Goal: Task Accomplishment & Management: Manage account settings

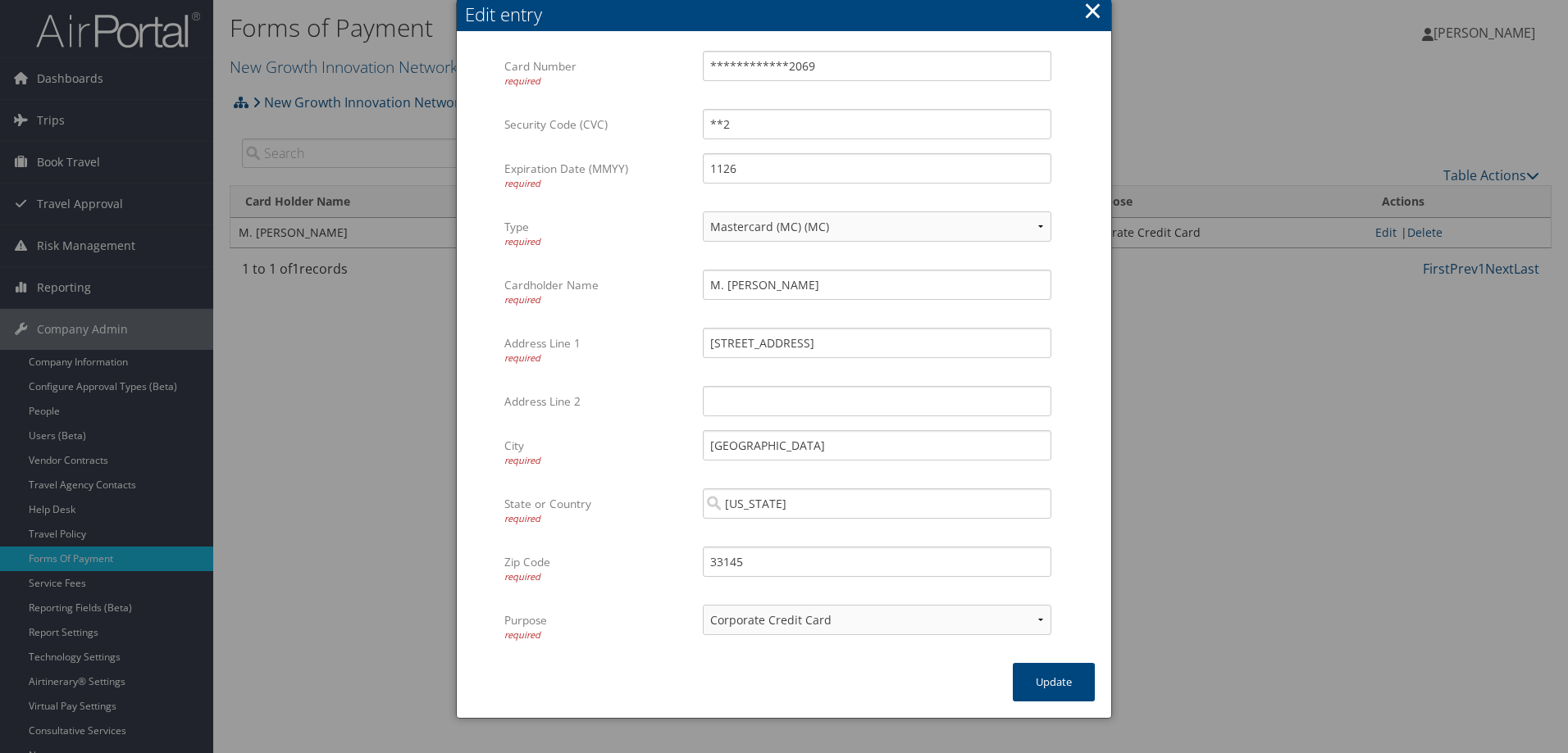
select select "MC"
select select "2"
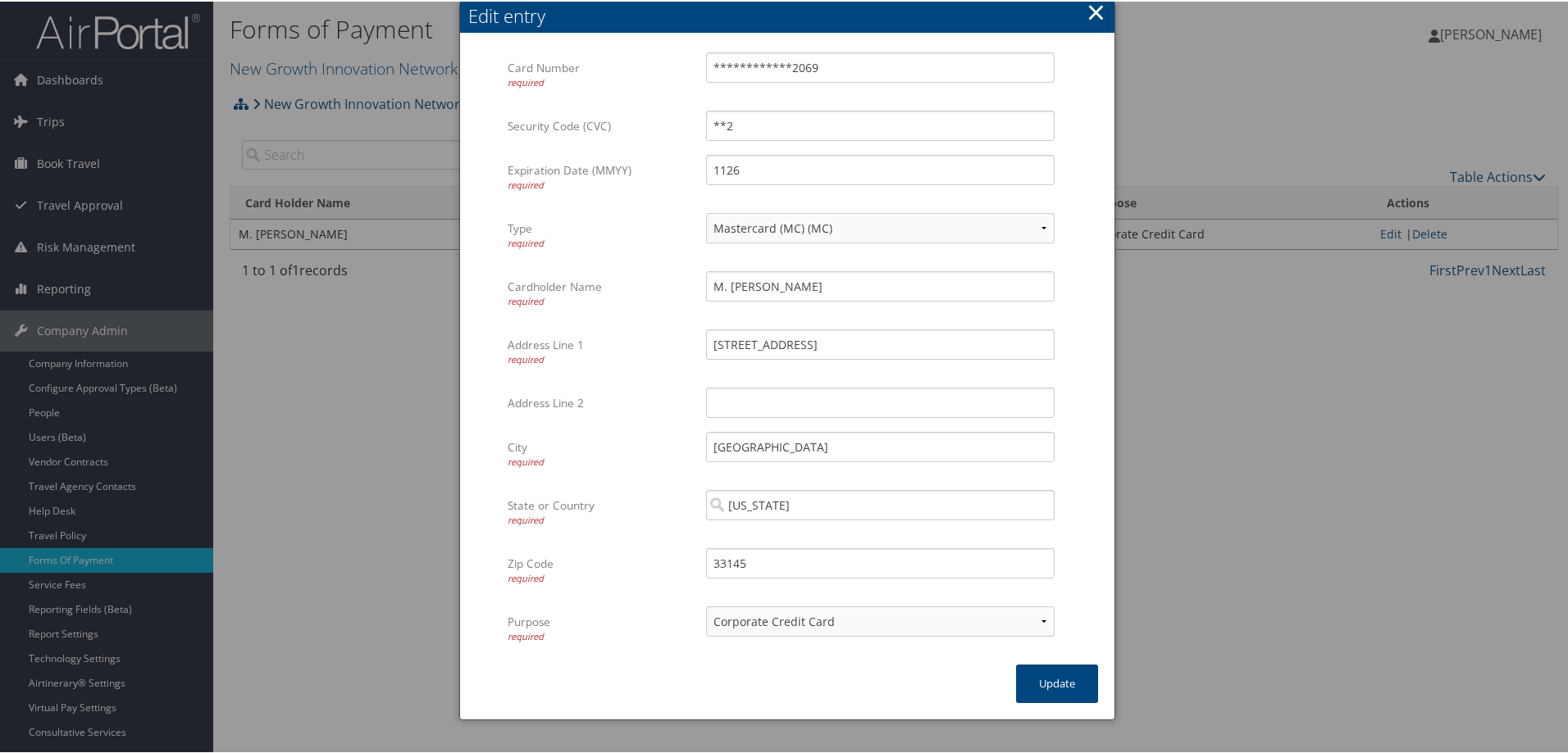
click at [1093, 12] on button "×" at bounding box center [1095, 11] width 19 height 33
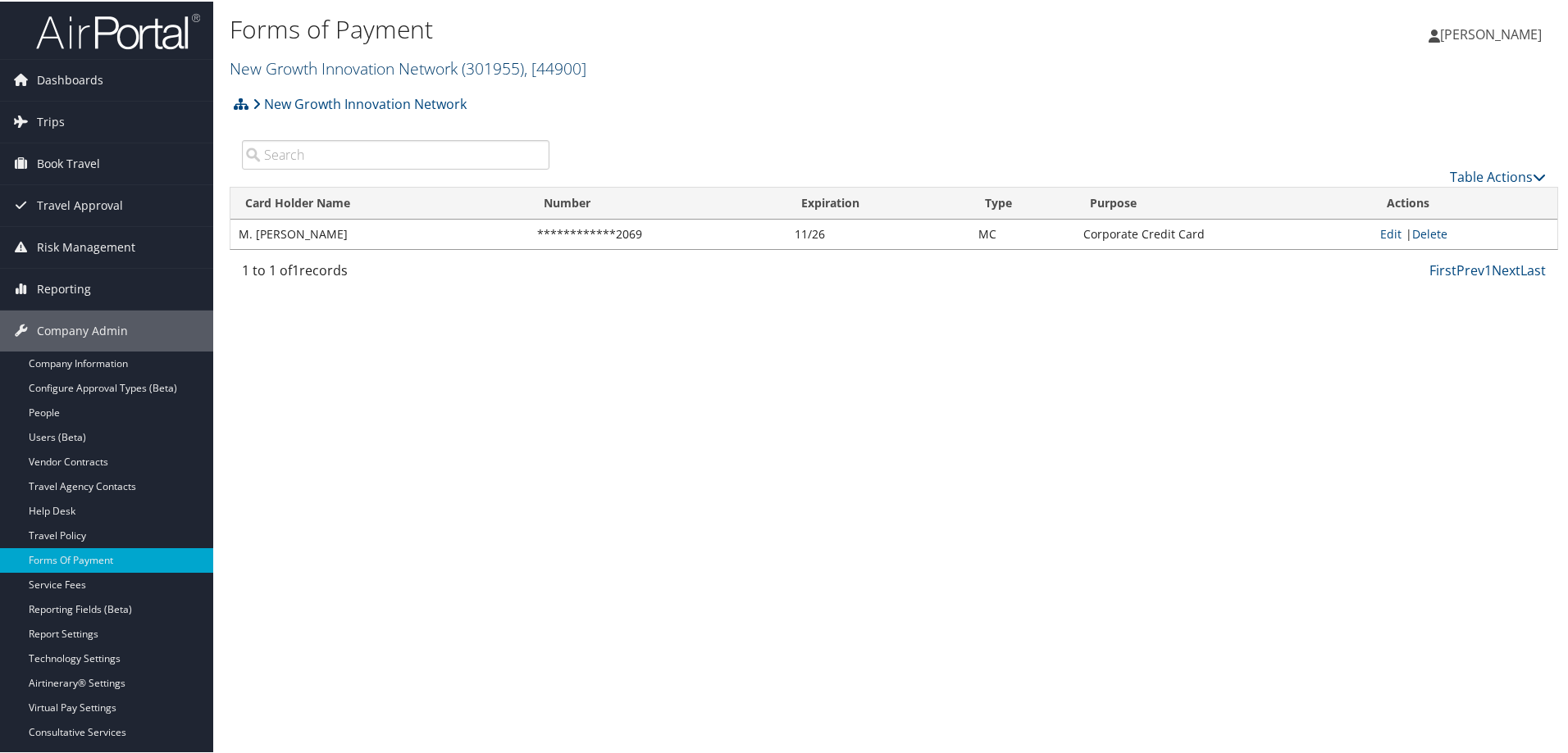
click at [269, 67] on link "New Growth Innovation Network ( 301955 ) , [ 44900 ]" at bounding box center [408, 66] width 357 height 22
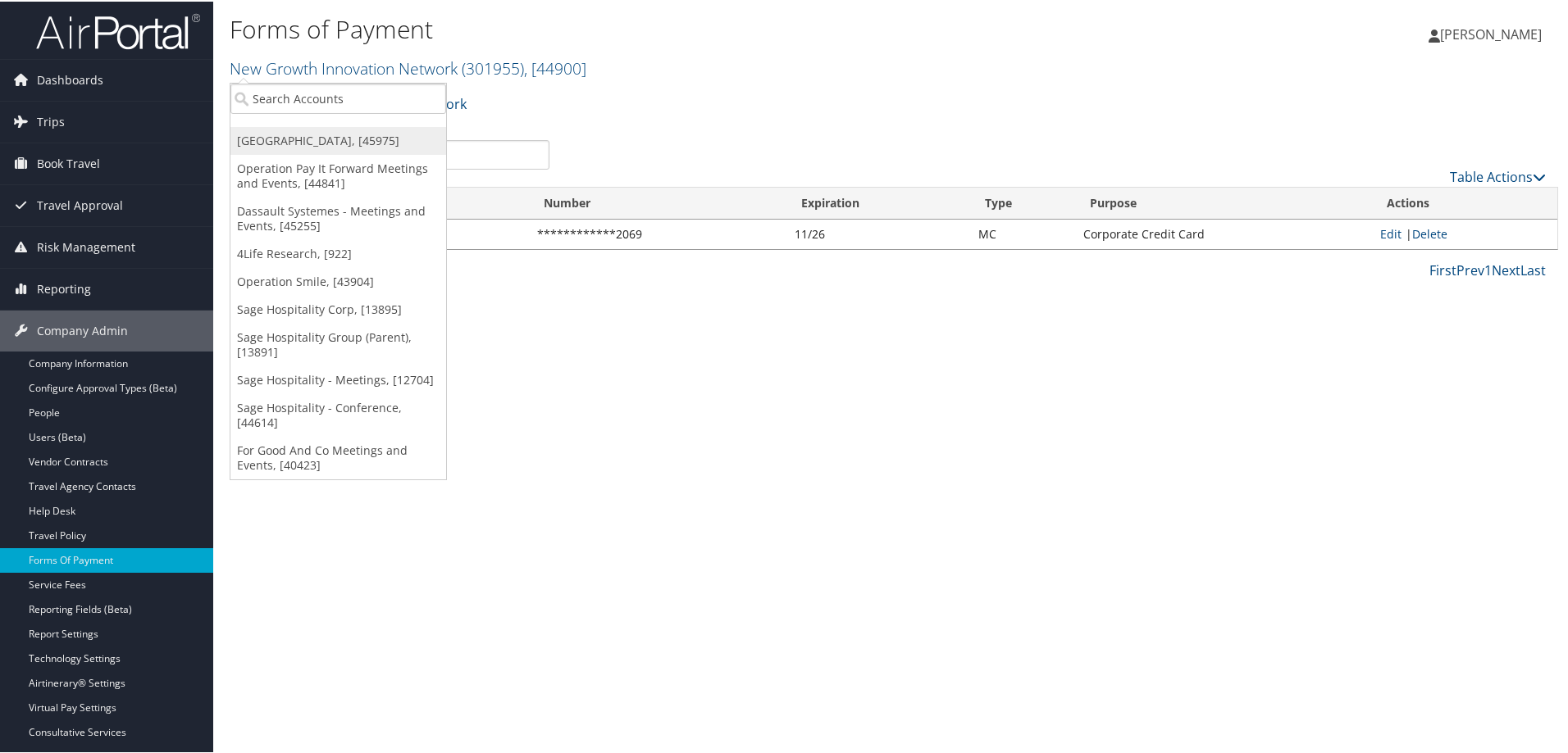
click at [271, 142] on link "[GEOGRAPHIC_DATA], [45975]" at bounding box center [338, 139] width 216 height 28
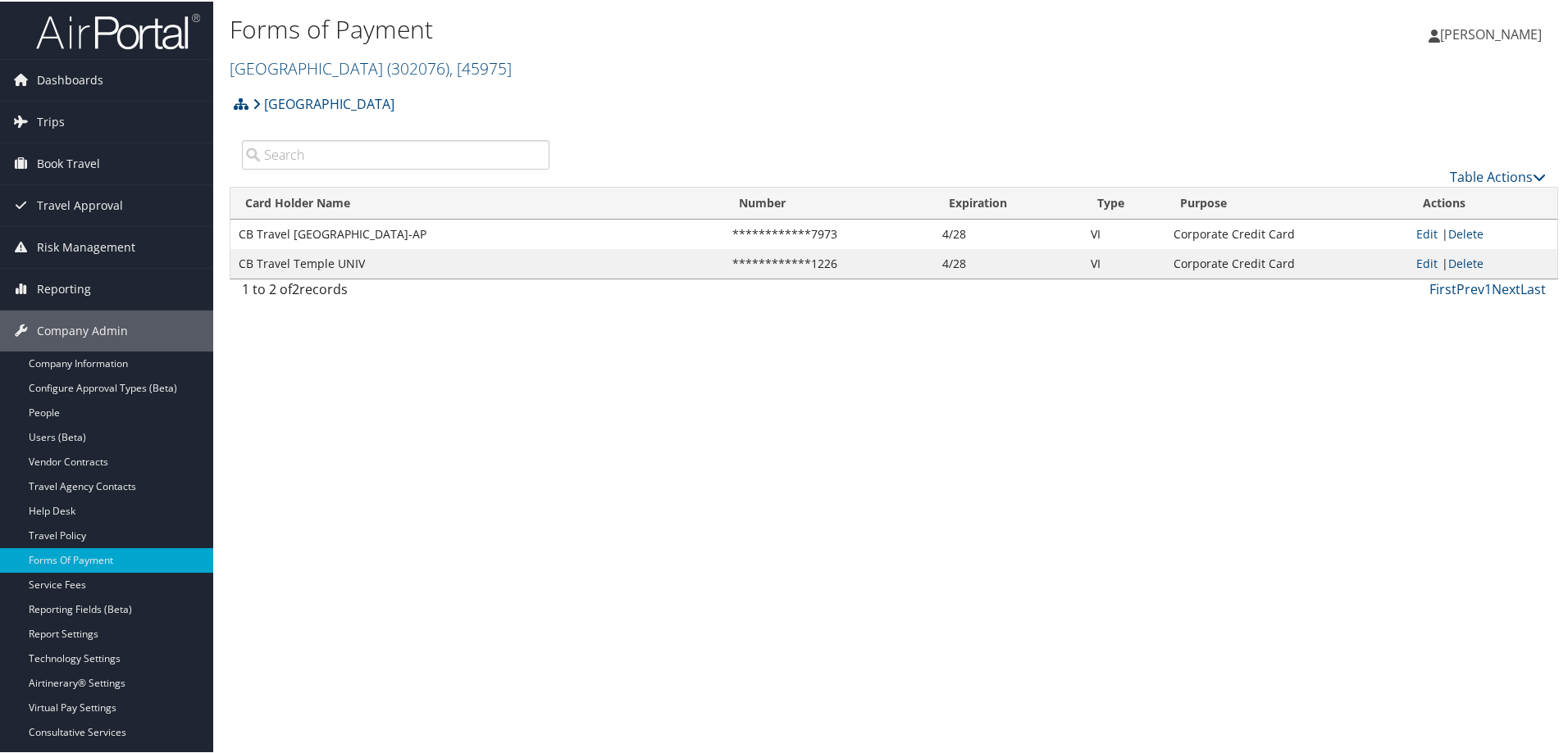
click at [271, 69] on link "Temple University ( 302076 ) , [ 45975 ]" at bounding box center [370, 66] width 282 height 22
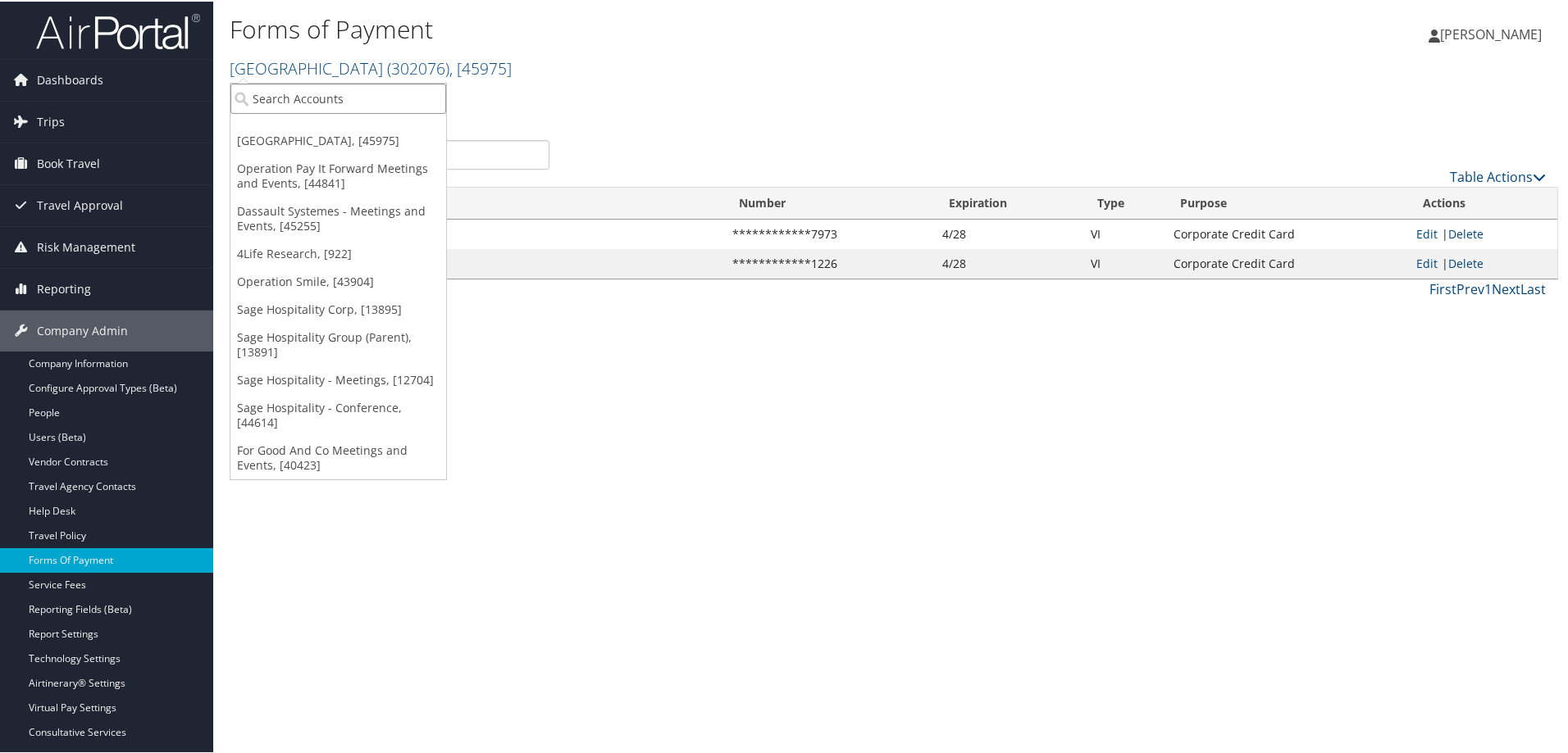
click at [271, 96] on input "search" at bounding box center [338, 97] width 216 height 30
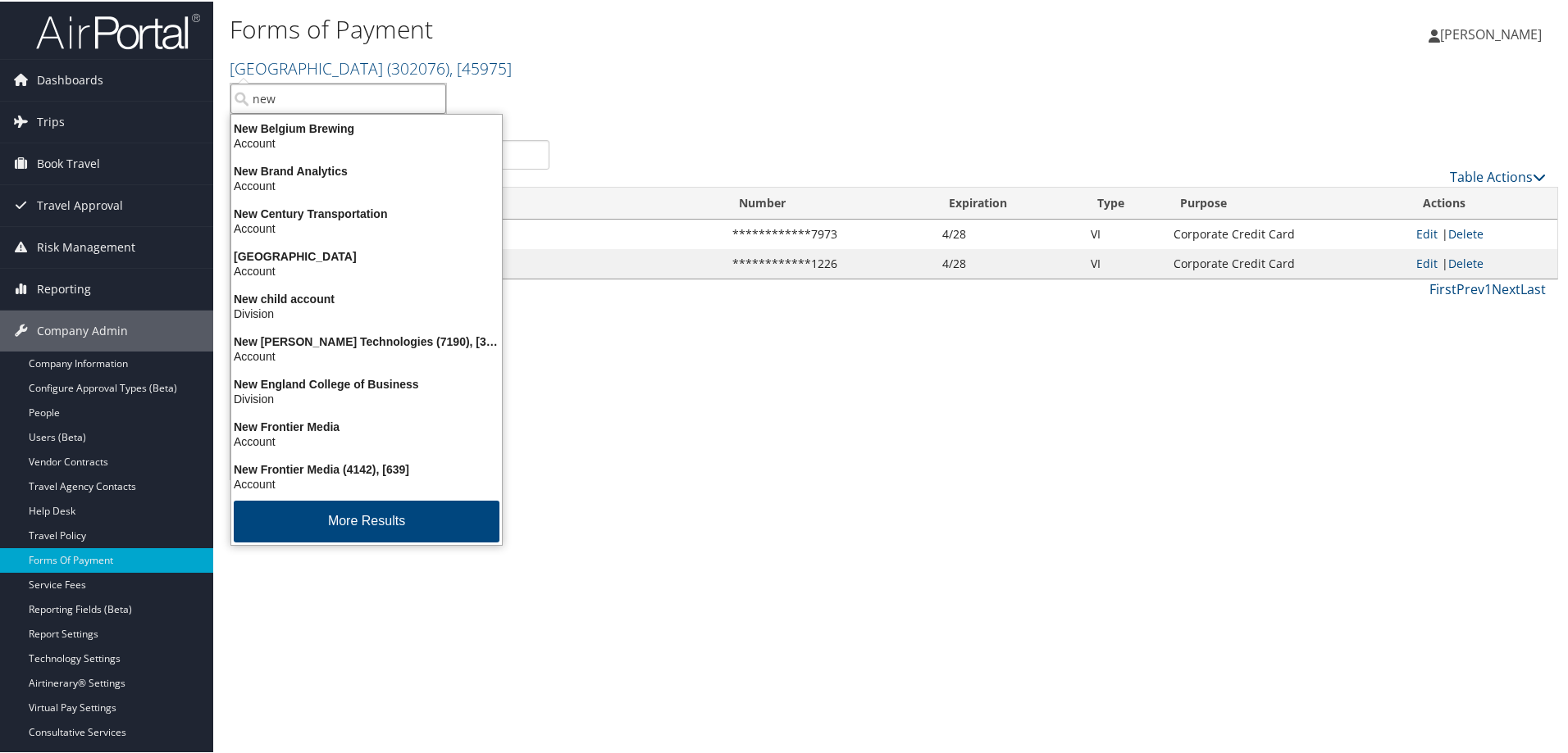
type input "new g"
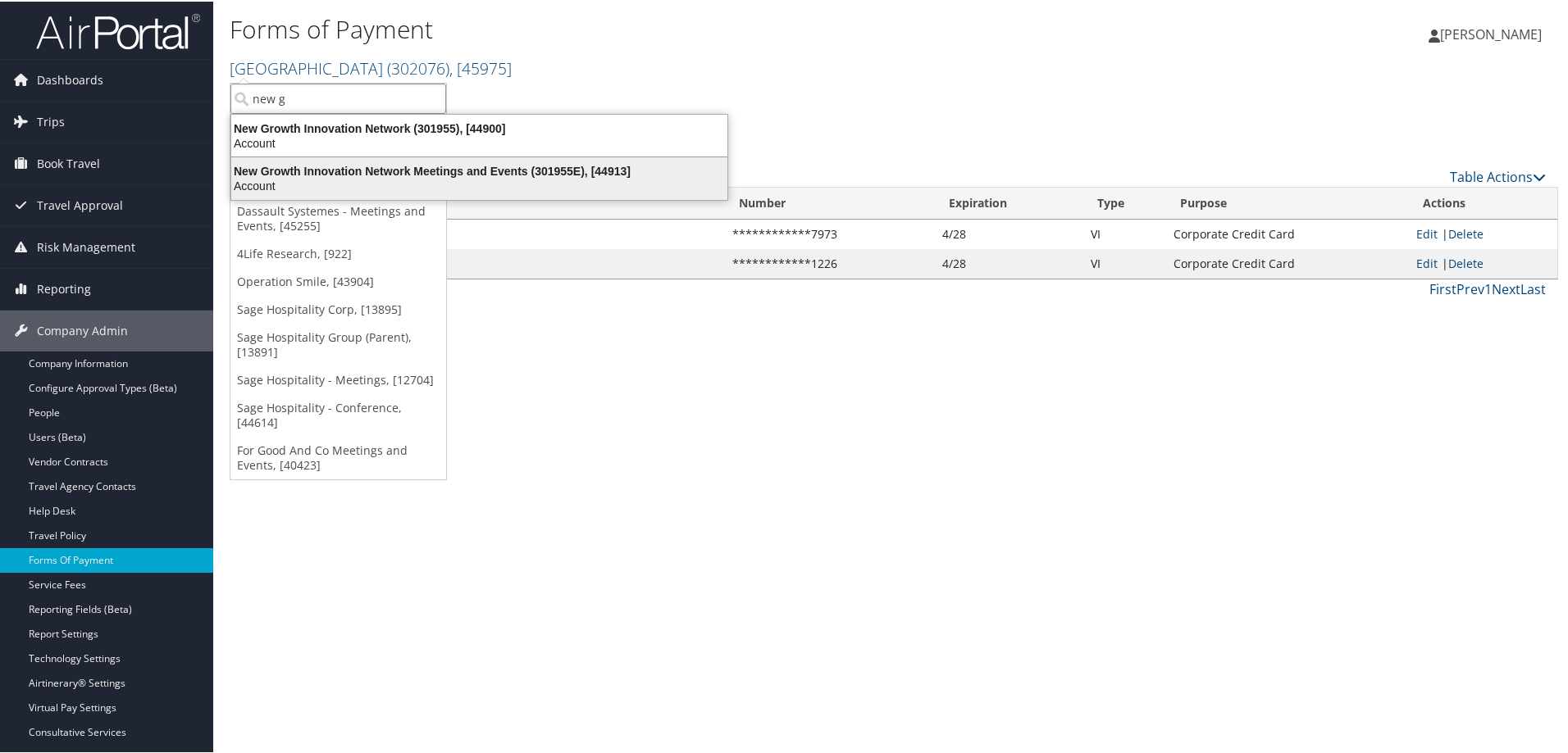
click at [338, 176] on div "New Growth Innovation Network Meetings and Events (301955E), [44913]" at bounding box center [479, 169] width 516 height 15
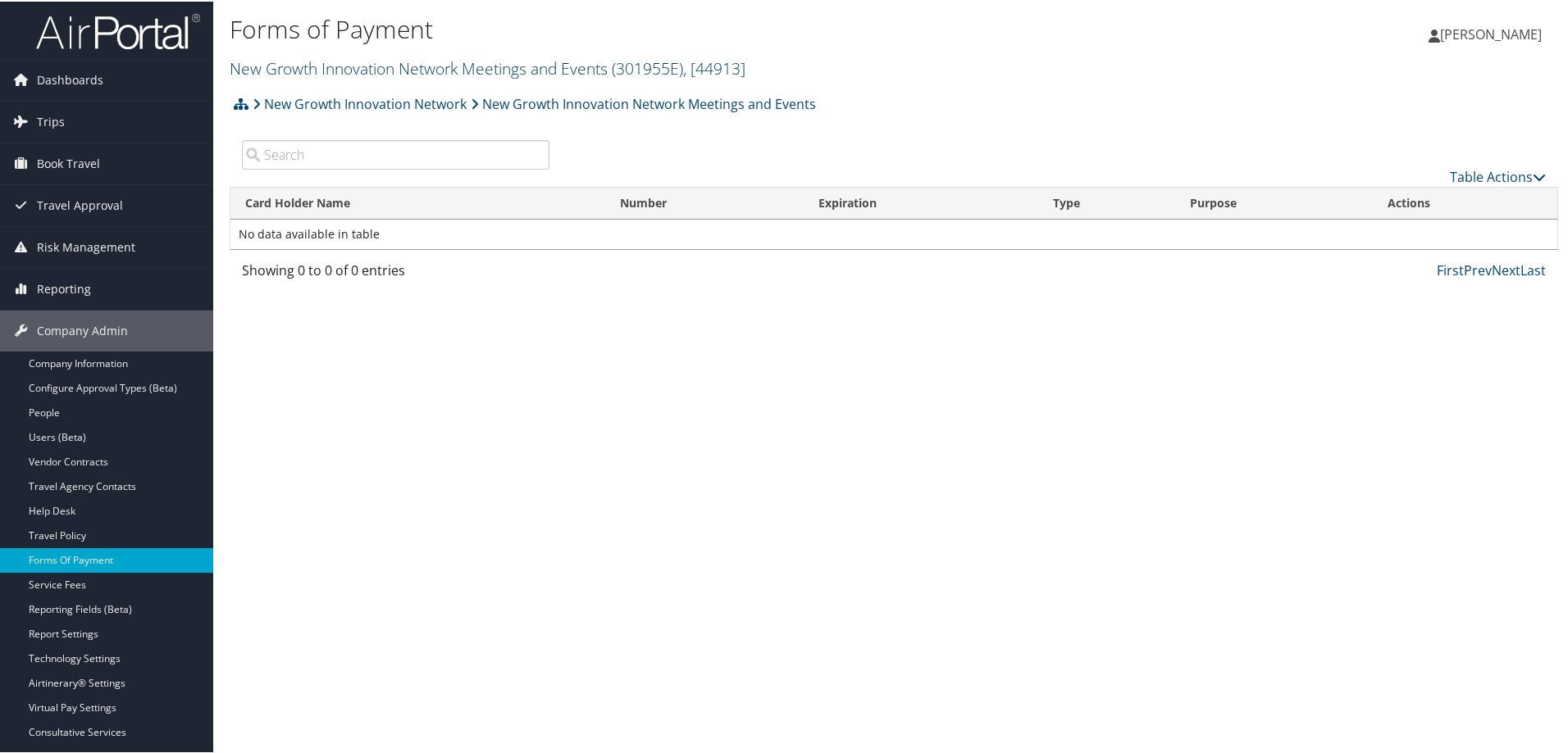
click at [348, 65] on link "New Growth Innovation Network Meetings and Events ( 301955E ) , [ 44913 ]" at bounding box center [487, 66] width 516 height 22
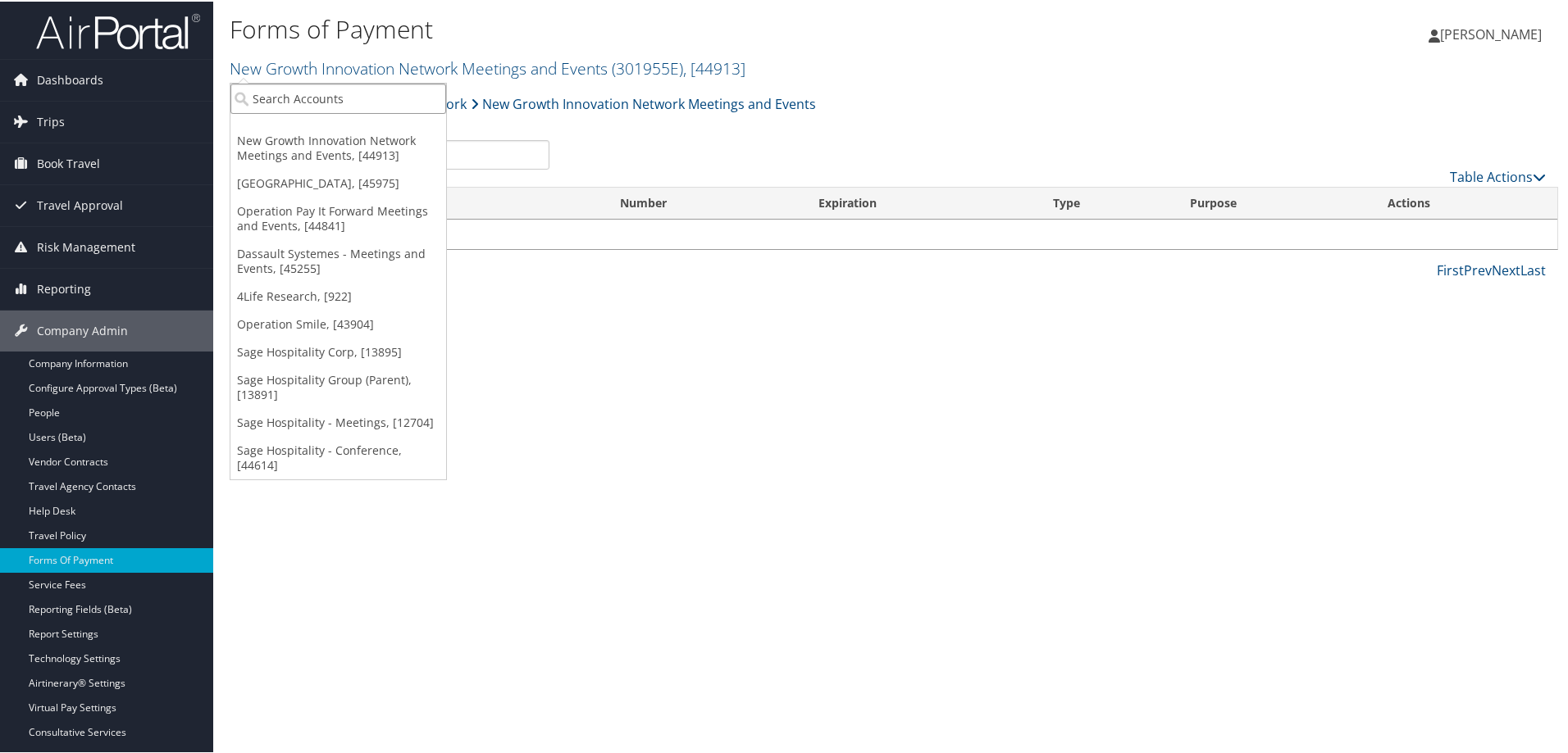
click at [321, 92] on input "search" at bounding box center [338, 97] width 216 height 30
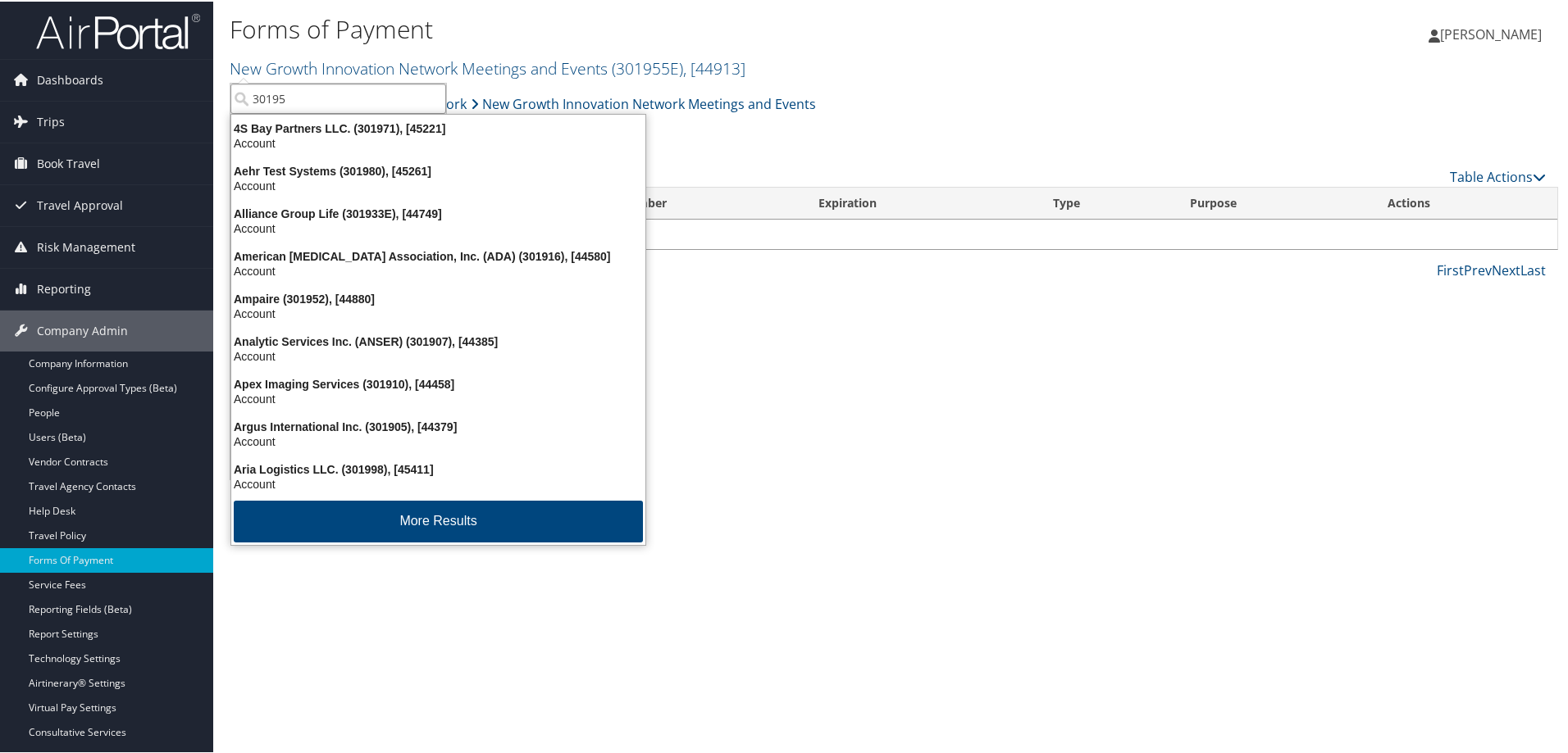
type input "301955"
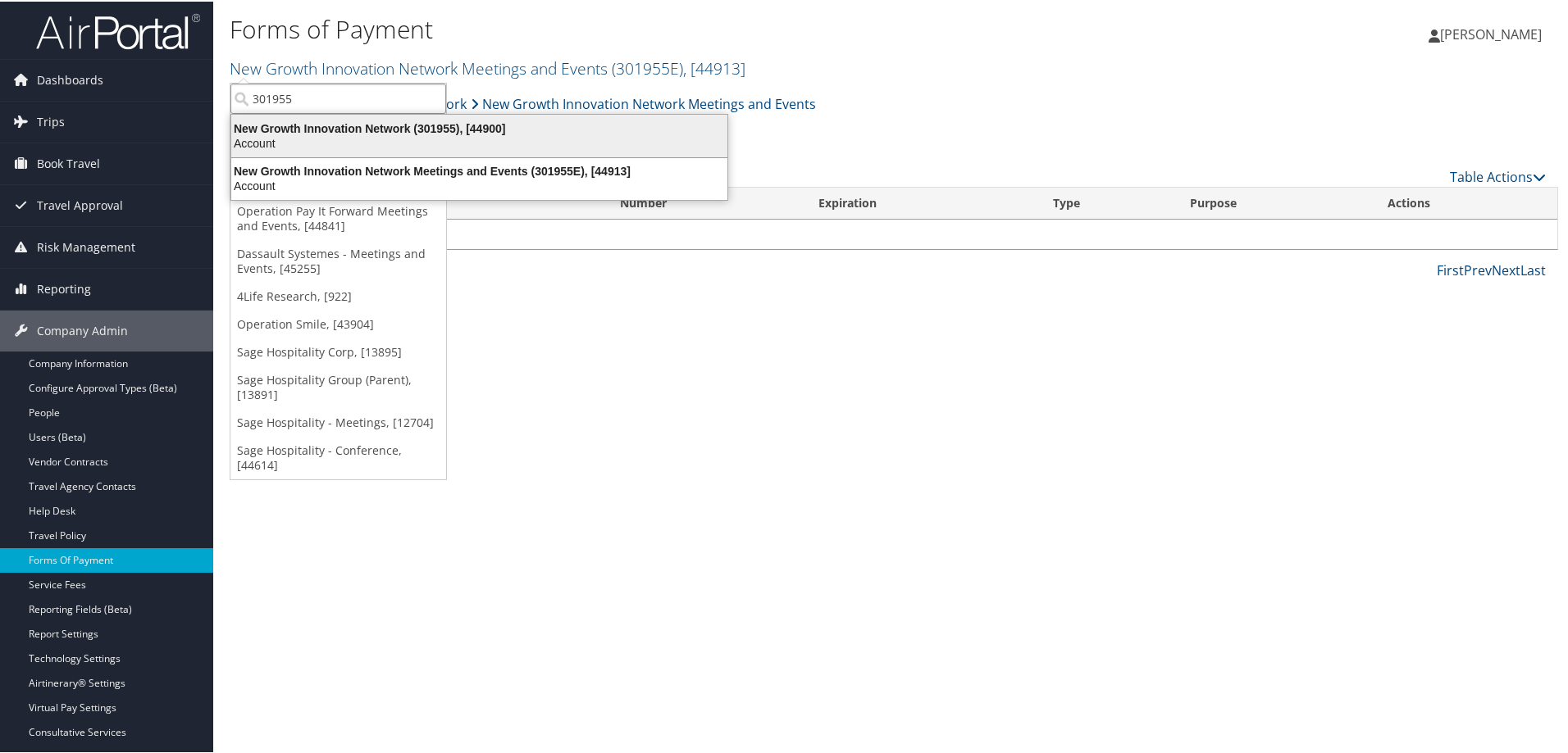
click at [332, 131] on div "New Growth Innovation Network (301955), [44900]" at bounding box center [479, 127] width 516 height 15
